Goal: Task Accomplishment & Management: Complete application form

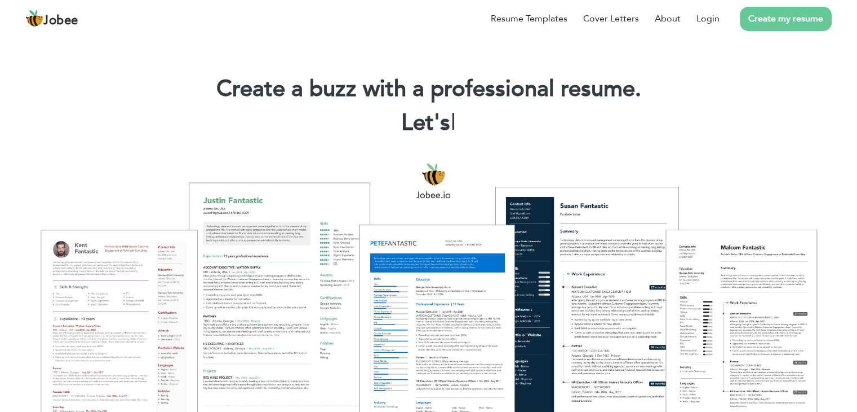
click at [299, 362] on div at bounding box center [428, 295] width 841 height 297
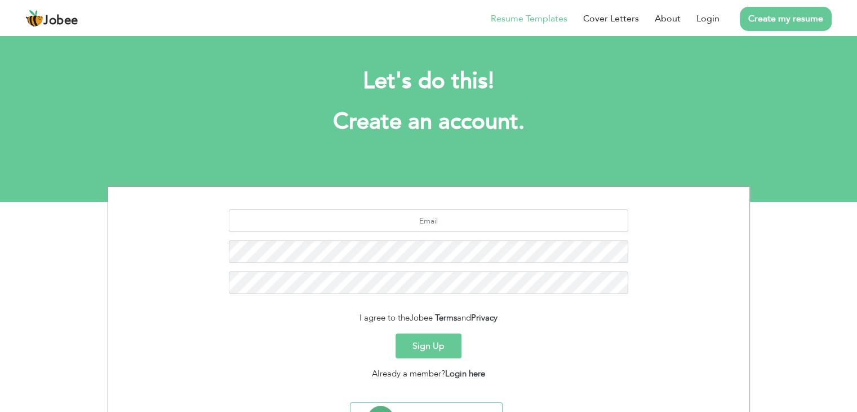
click at [547, 15] on link "Resume Templates" at bounding box center [529, 19] width 77 height 14
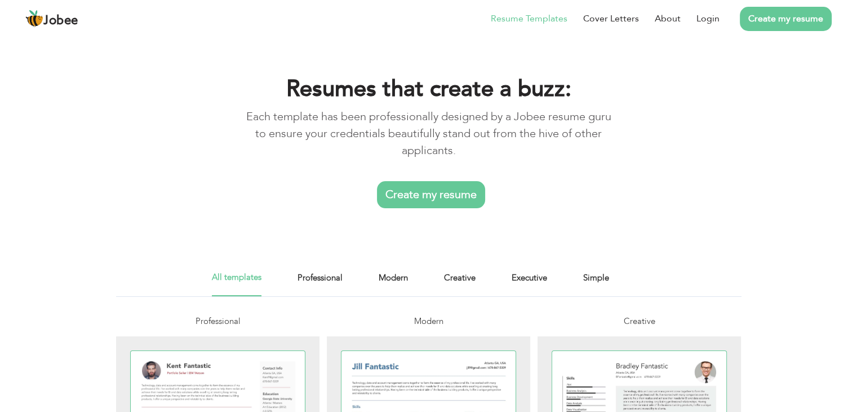
click at [467, 203] on link "Create my resume" at bounding box center [431, 194] width 108 height 27
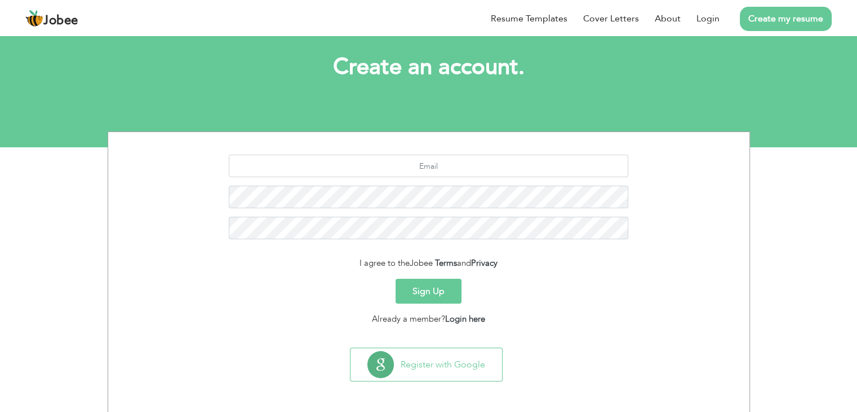
scroll to position [56, 0]
